Goal: Find specific page/section: Find specific page/section

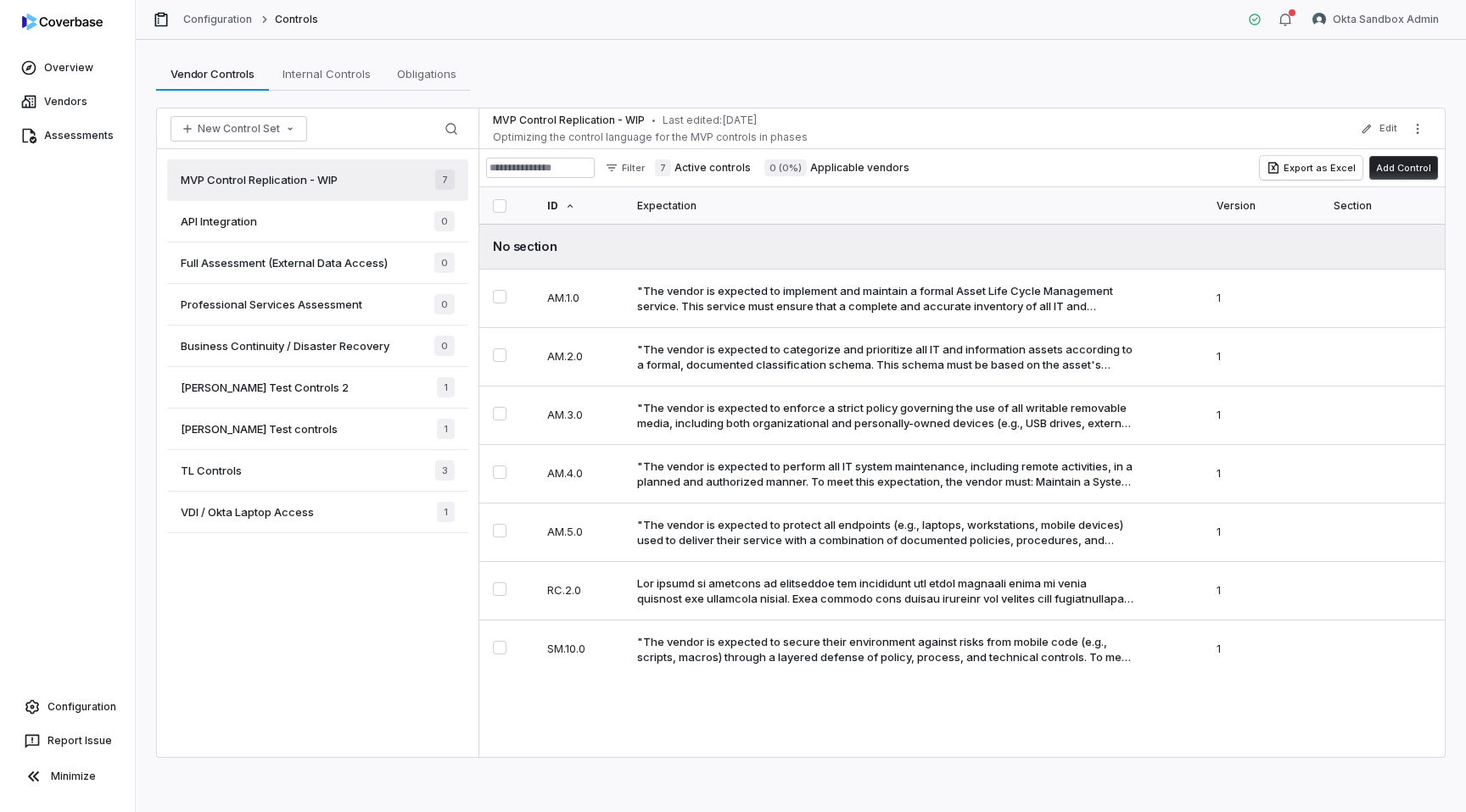
click at [324, 427] on div "[PERSON_NAME] Test controls 1" at bounding box center [317, 429] width 301 height 41
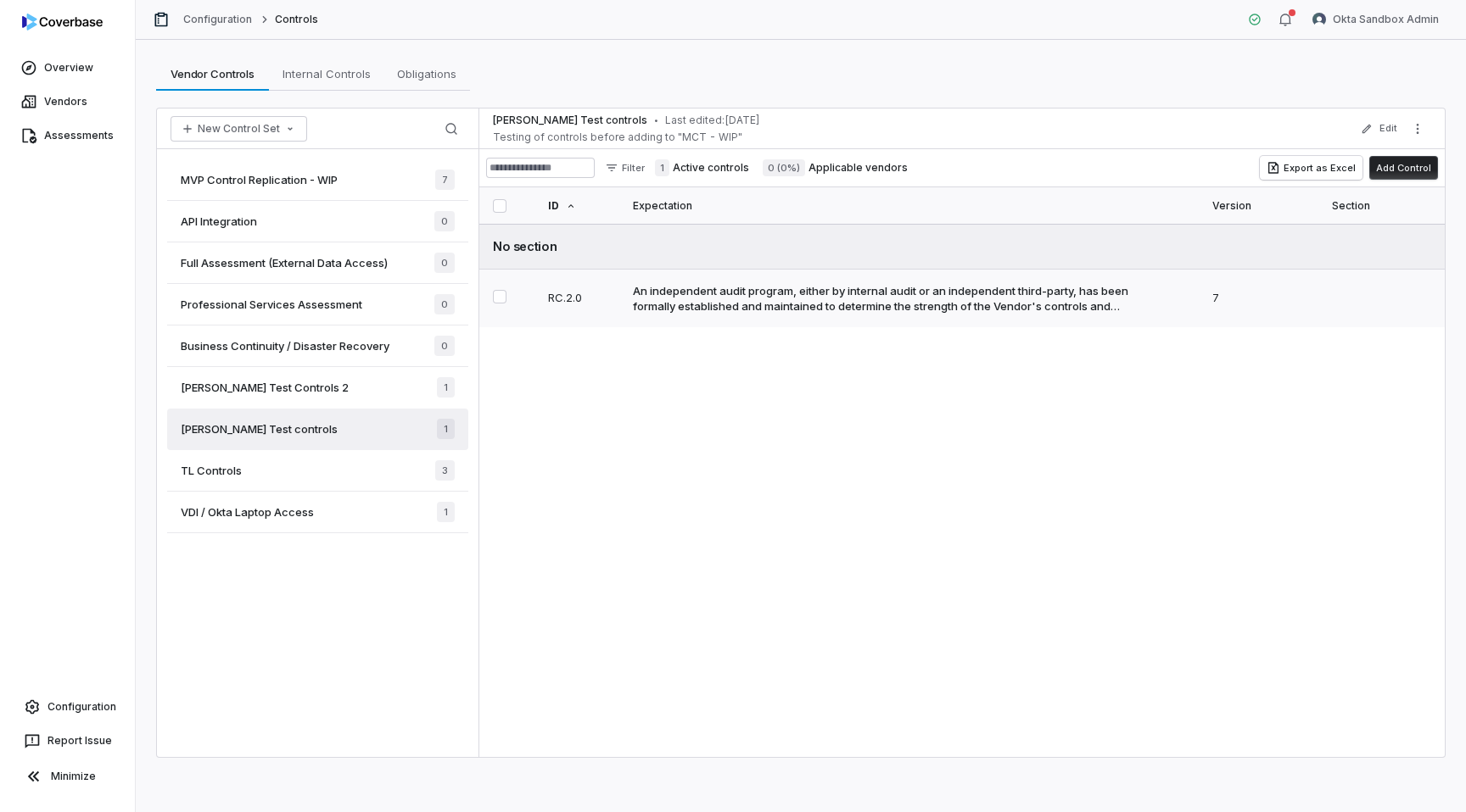
click at [787, 293] on div "An independent audit program, either by internal audit or an independent third-…" at bounding box center [880, 298] width 496 height 30
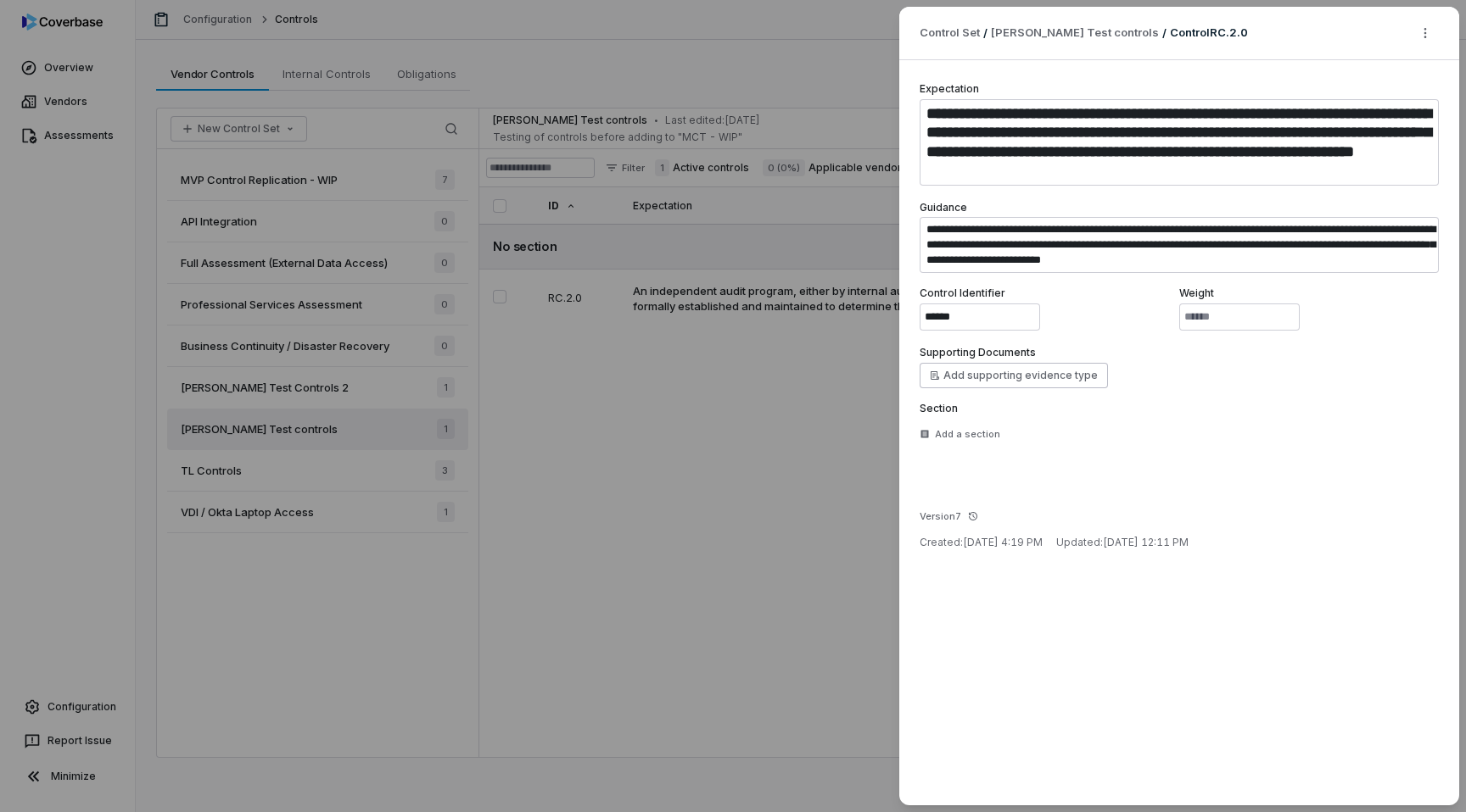
click at [720, 29] on div "**********" at bounding box center [733, 406] width 1466 height 812
